Goal: Transaction & Acquisition: Purchase product/service

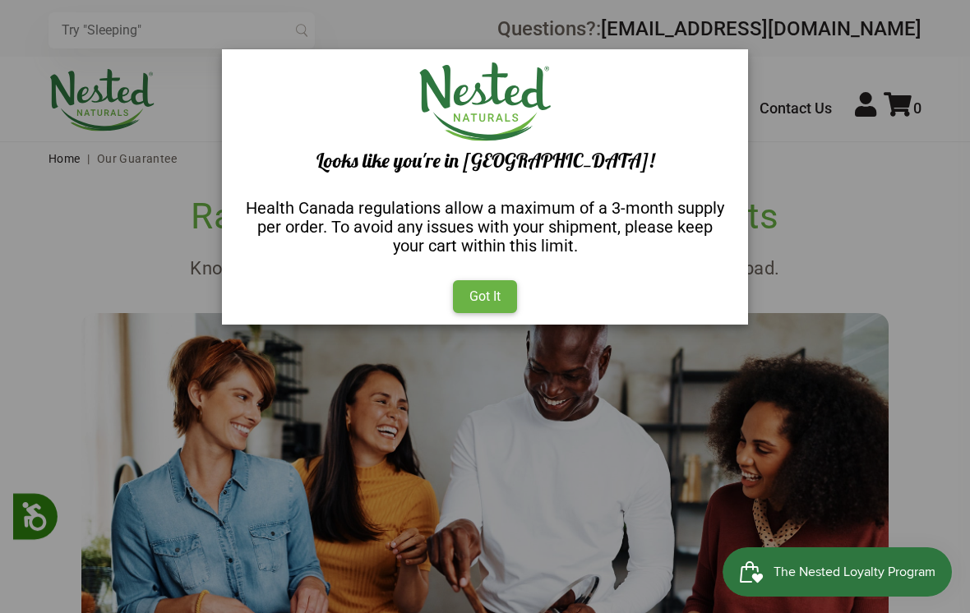
click at [474, 308] on div "Got It" at bounding box center [485, 296] width 64 height 33
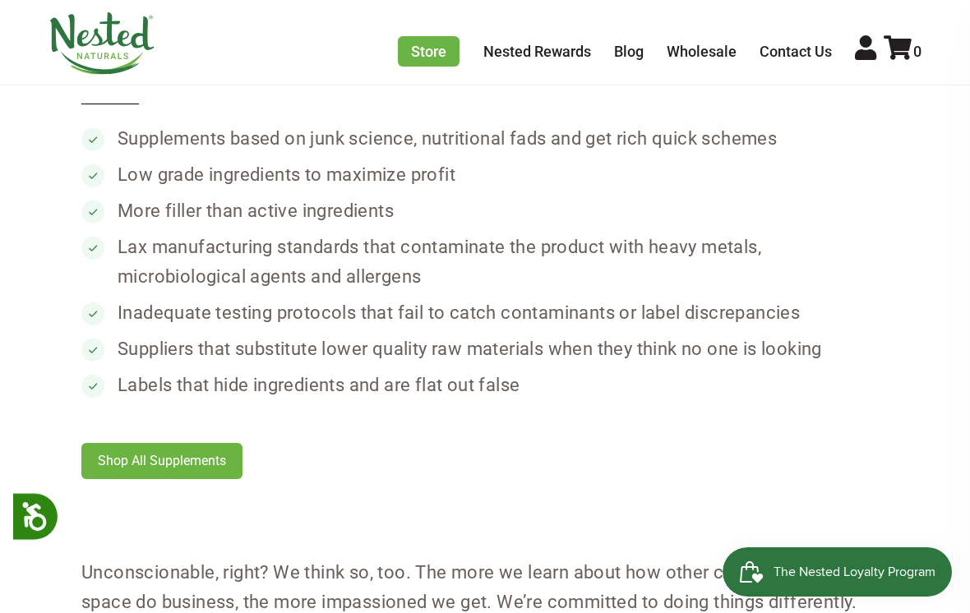
scroll to position [978, 0]
click at [180, 469] on link "Shop All Supplements" at bounding box center [161, 460] width 161 height 36
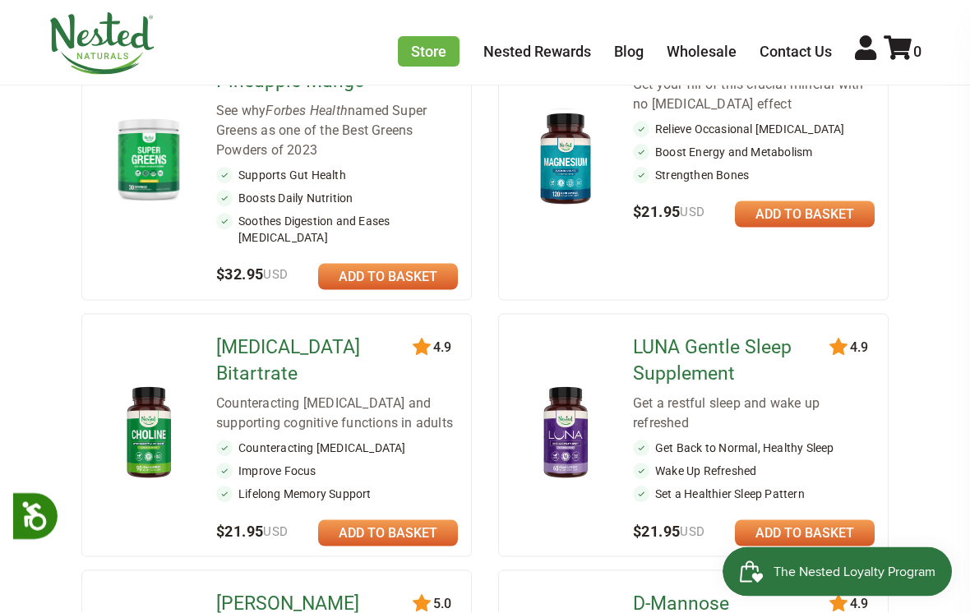
scroll to position [327, 0]
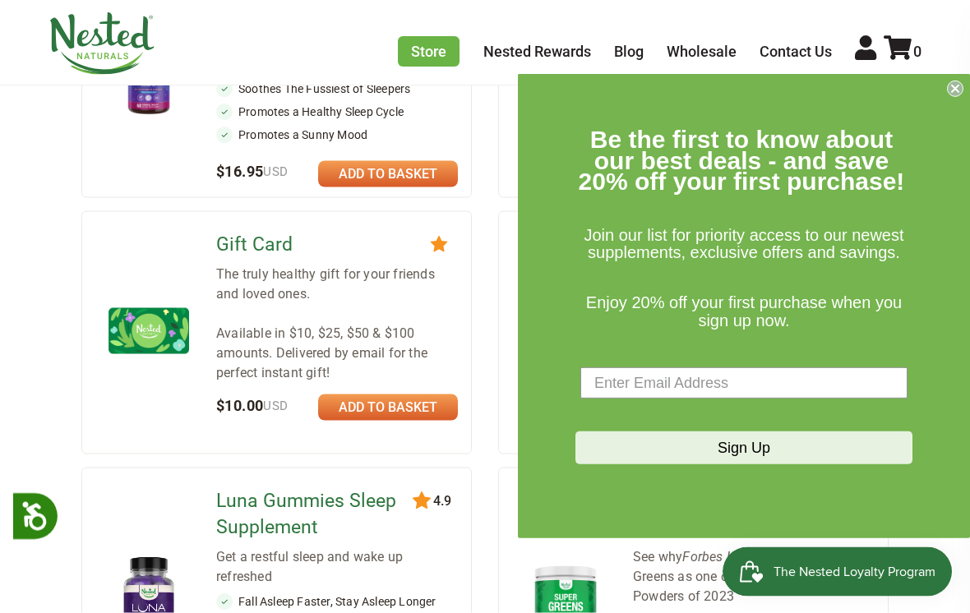
scroll to position [1203, 0]
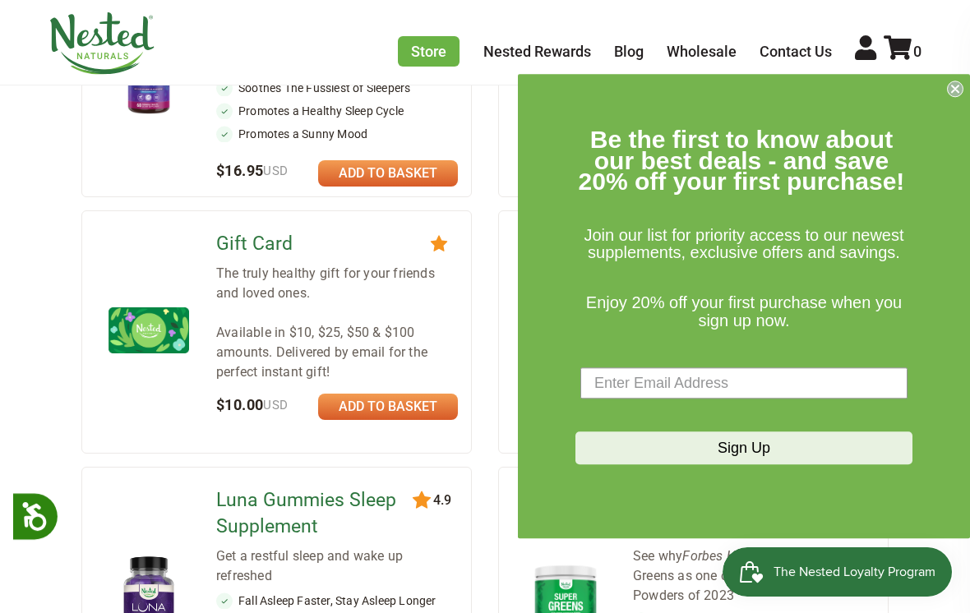
click at [960, 97] on circle "Close dialog" at bounding box center [956, 89] width 16 height 16
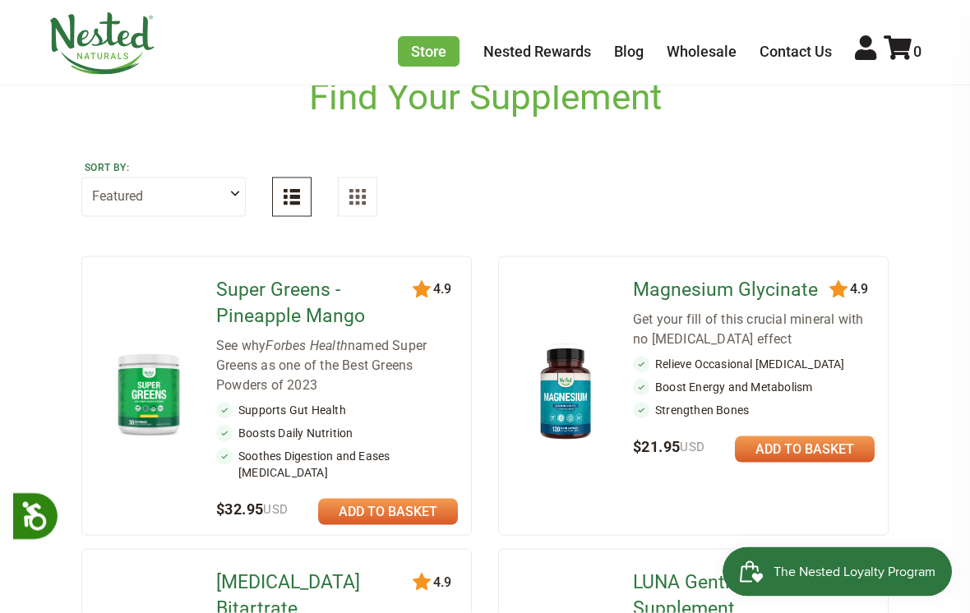
scroll to position [0, 0]
